Goal: Entertainment & Leisure: Consume media (video, audio)

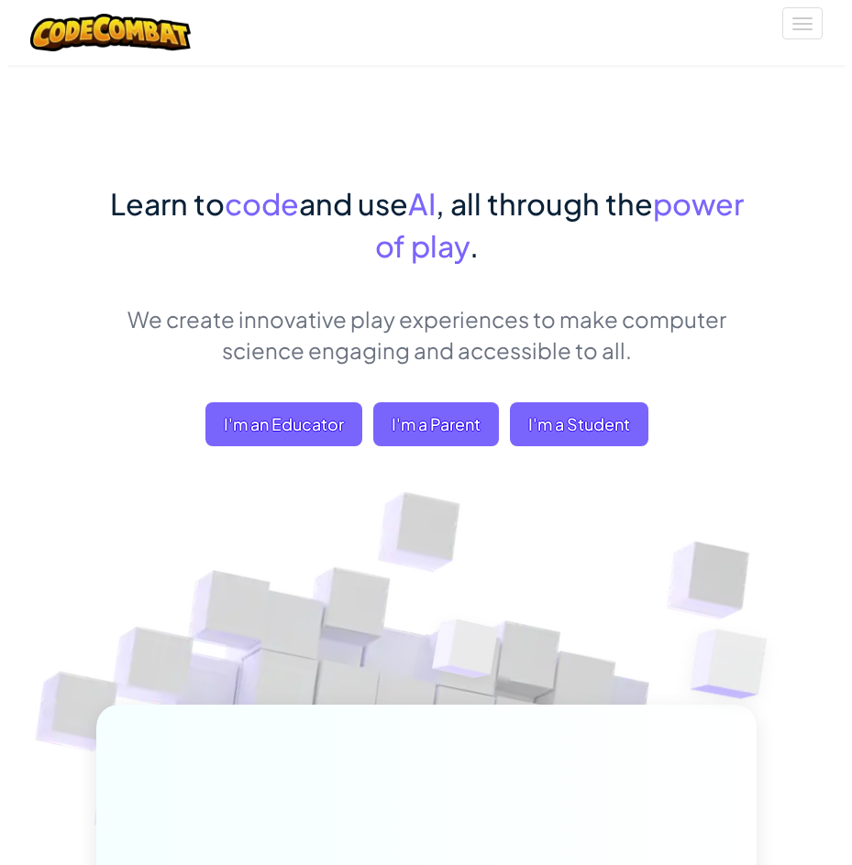
scroll to position [92, 0]
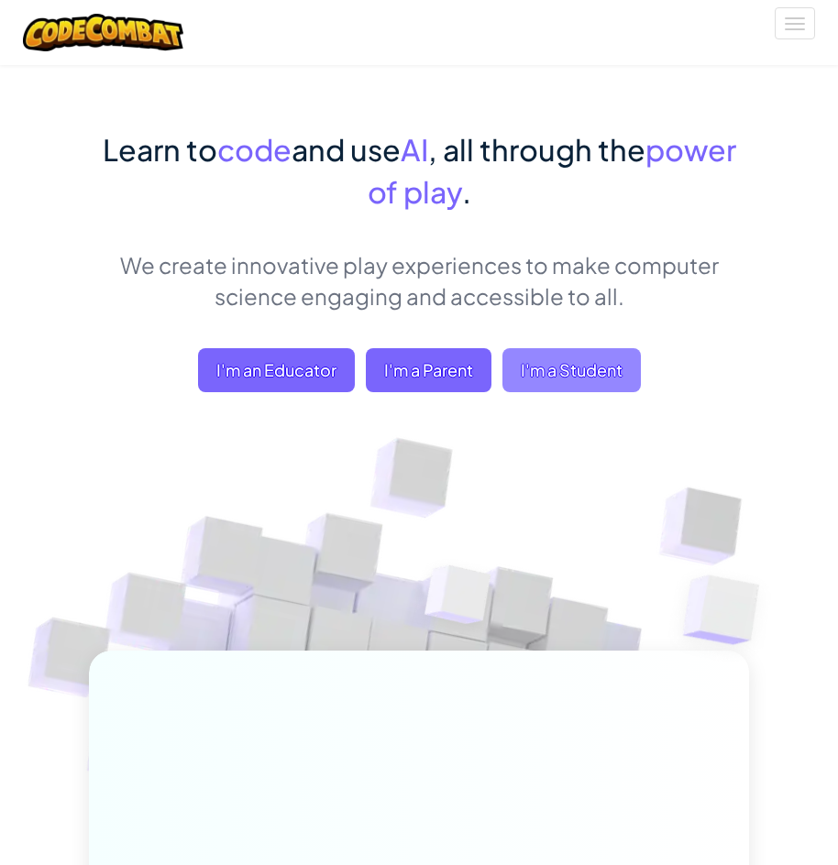
click at [552, 386] on span "I'm a Student" at bounding box center [571, 370] width 138 height 44
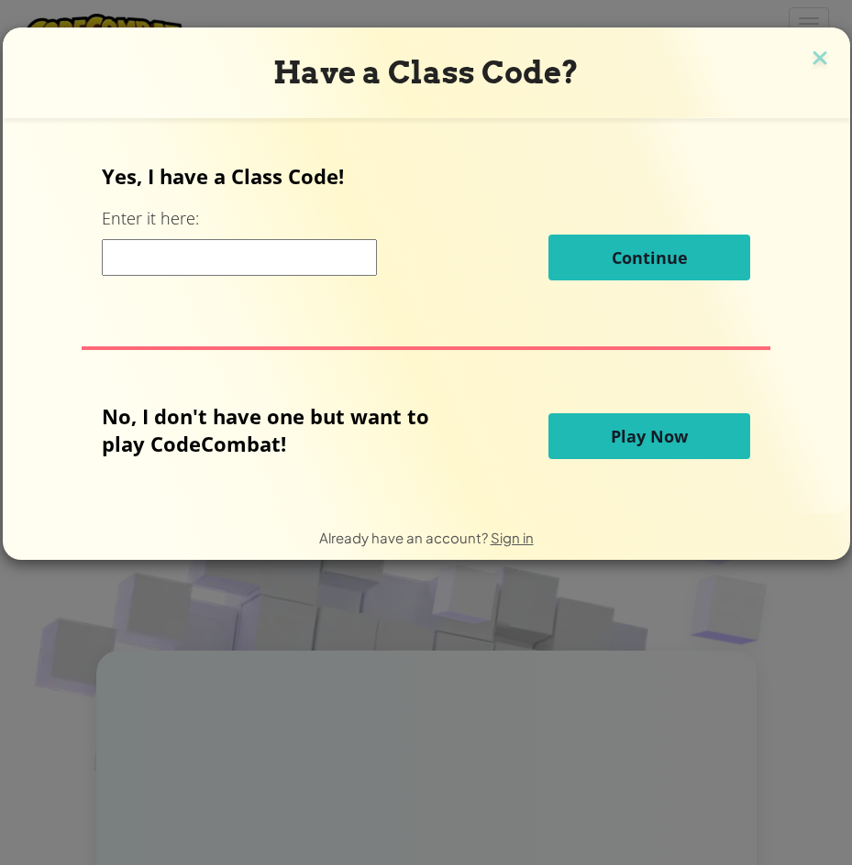
click at [662, 438] on span "Play Now" at bounding box center [648, 436] width 77 height 22
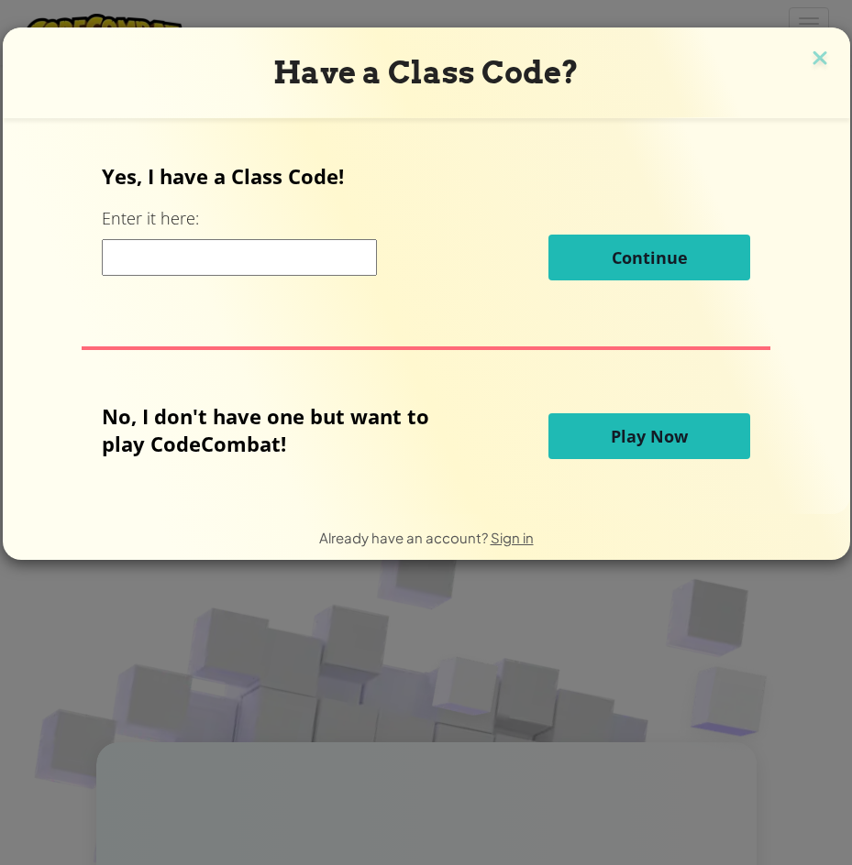
click at [662, 438] on span "Play Now" at bounding box center [648, 436] width 77 height 22
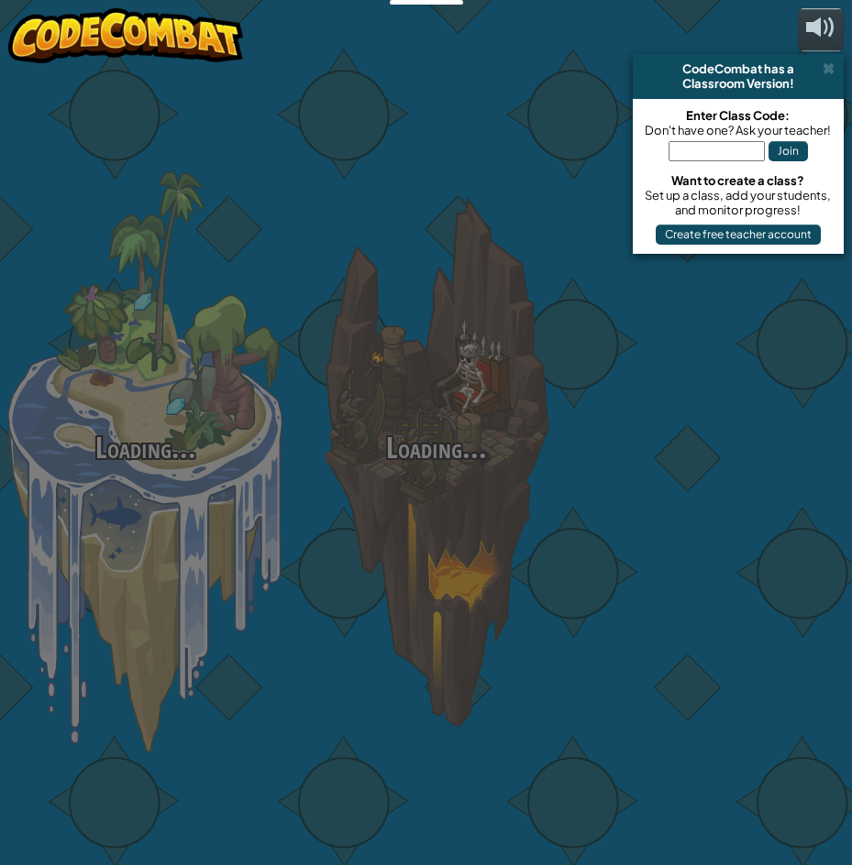
click at [662, 438] on div at bounding box center [726, 403] width 291 height 581
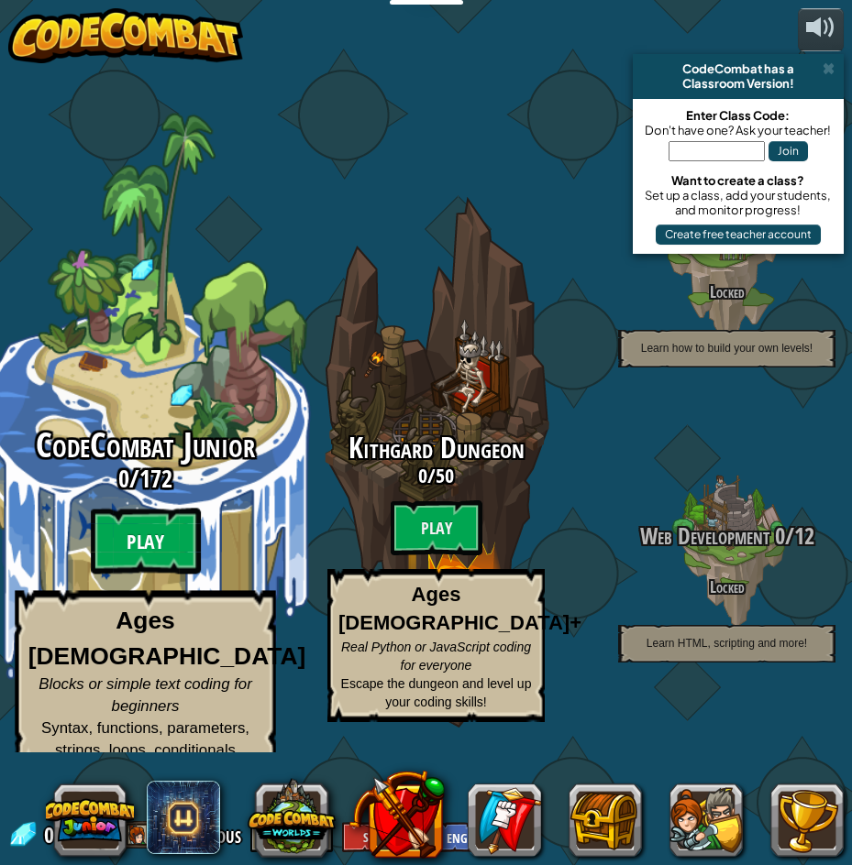
click at [158, 532] on btn "Play" at bounding box center [146, 541] width 110 height 66
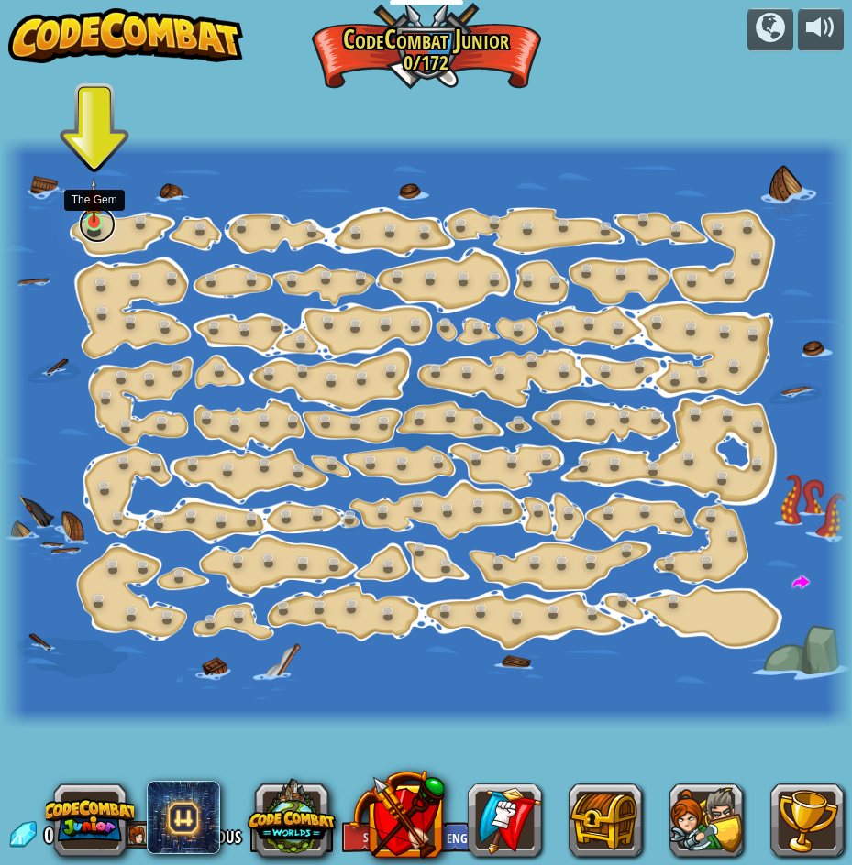
click at [97, 225] on link at bounding box center [97, 224] width 37 height 37
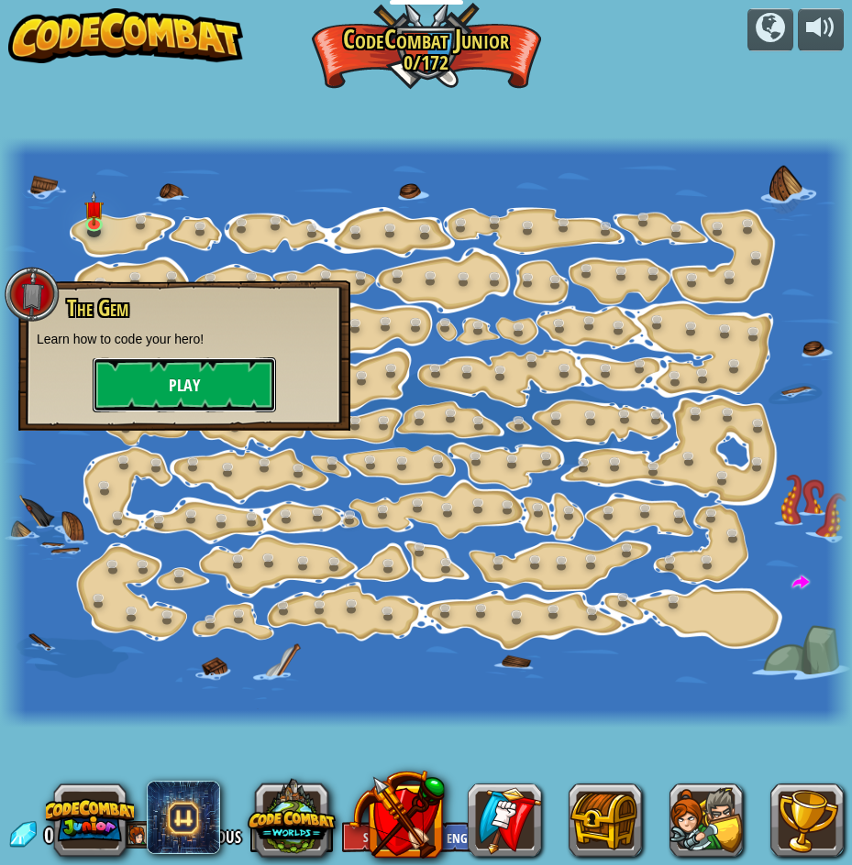
click at [193, 389] on button "Play" at bounding box center [184, 384] width 183 height 55
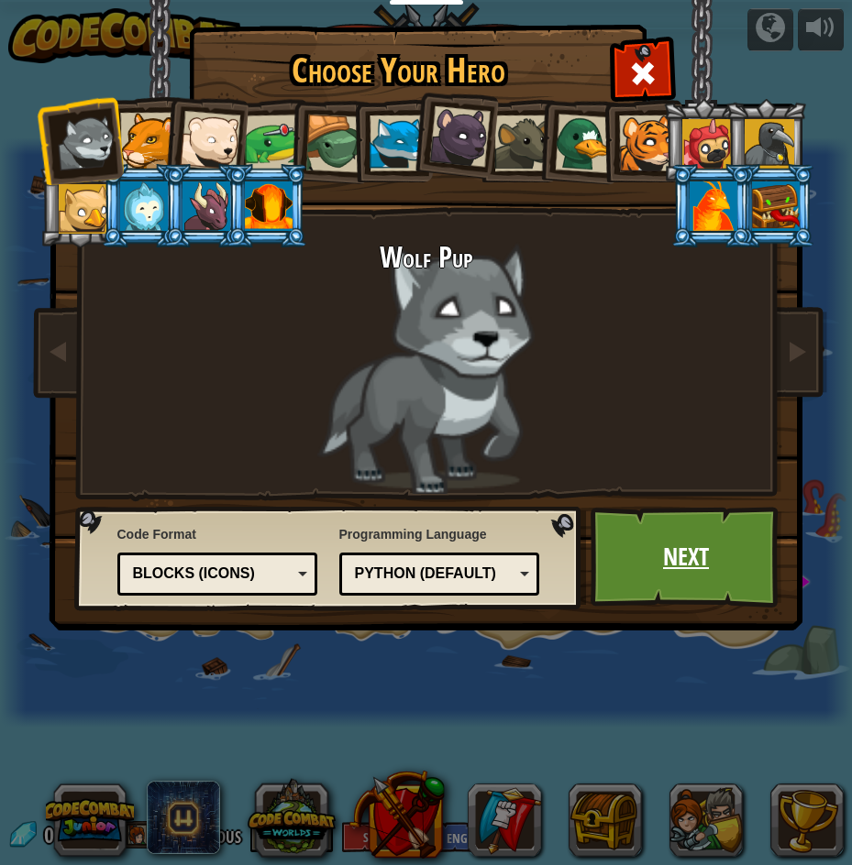
click at [631, 544] on link "Next" at bounding box center [686, 557] width 192 height 101
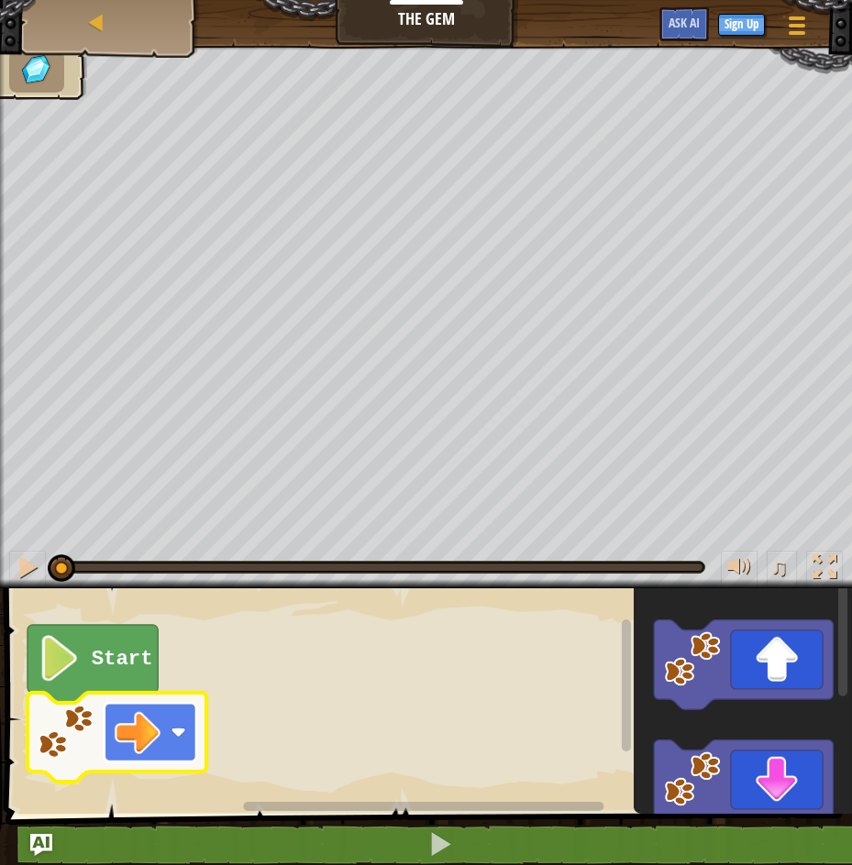
click at [155, 720] on image "Blockly Workspace" at bounding box center [138, 732] width 46 height 46
click at [160, 728] on image "Blockly Workspace" at bounding box center [138, 732] width 46 height 46
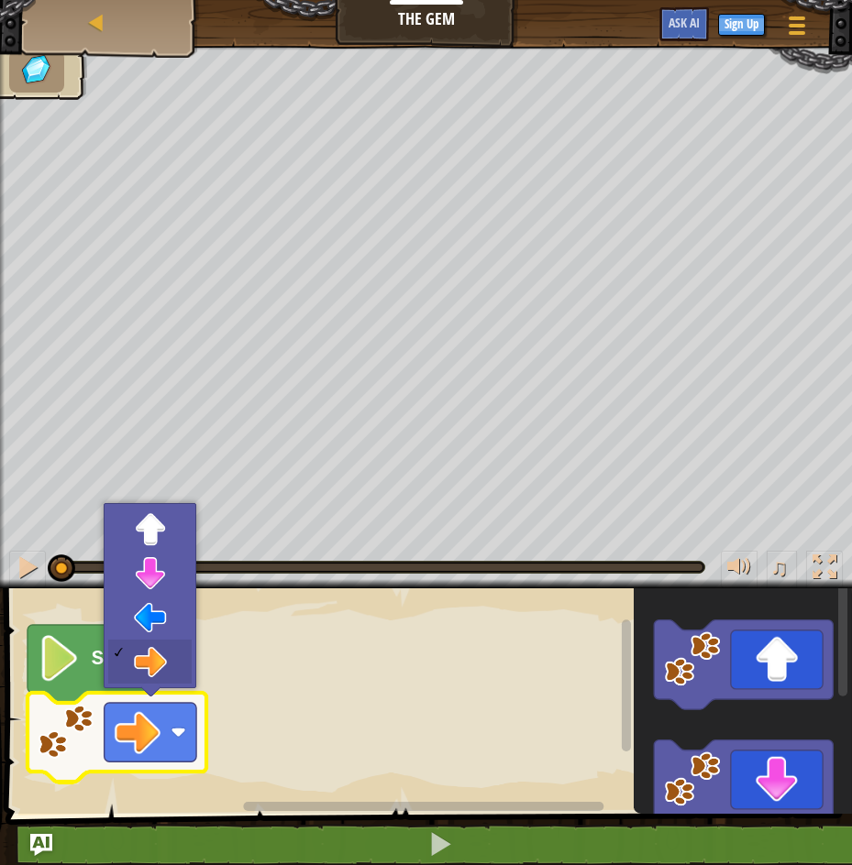
click at [51, 661] on image "Blockly Workspace" at bounding box center [59, 658] width 43 height 46
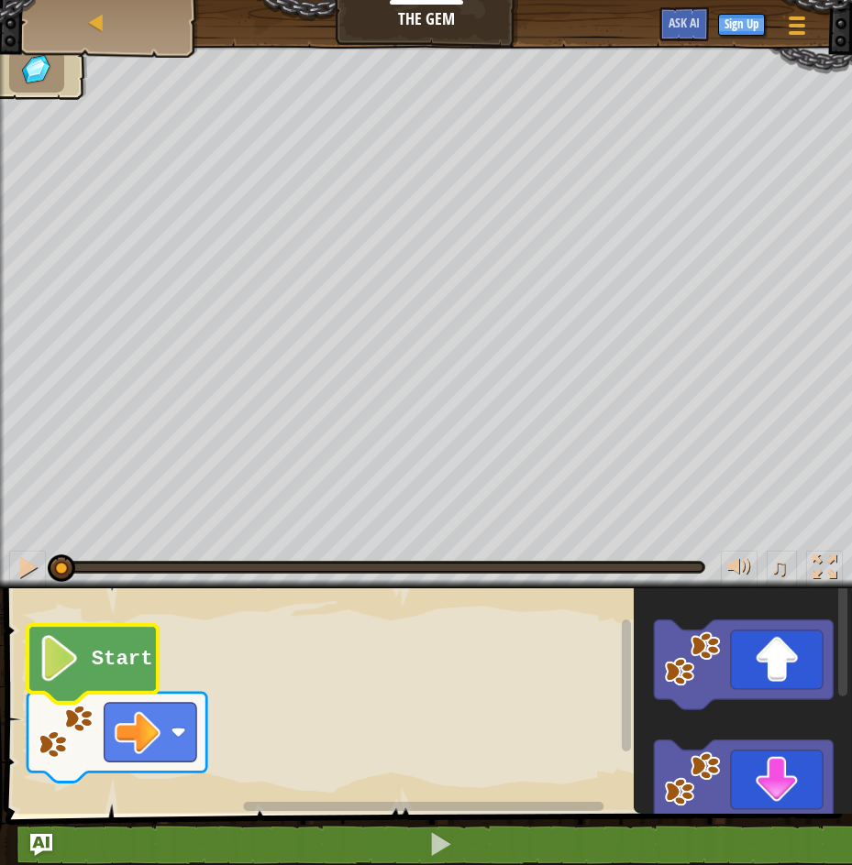
click at [78, 672] on image "Blockly Workspace" at bounding box center [59, 658] width 43 height 46
click at [69, 672] on image "Blockly Workspace" at bounding box center [59, 658] width 43 height 46
click at [36, 574] on div at bounding box center [28, 567] width 24 height 24
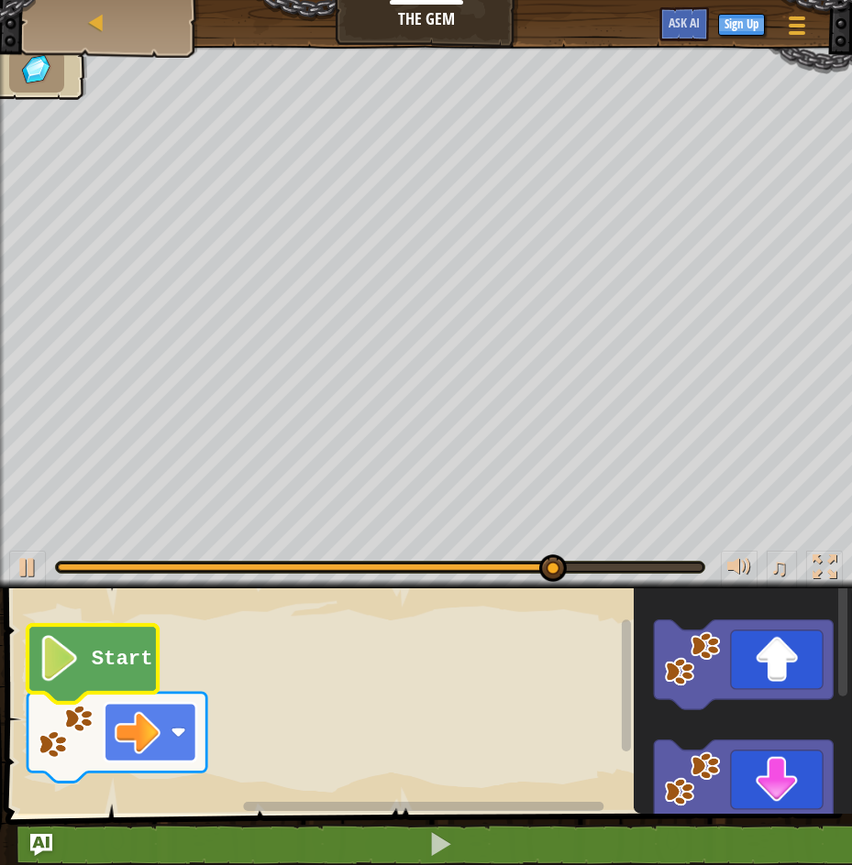
click at [181, 735] on image "Blockly Workspace" at bounding box center [178, 733] width 16 height 16
